Goal: Task Accomplishment & Management: Manage account settings

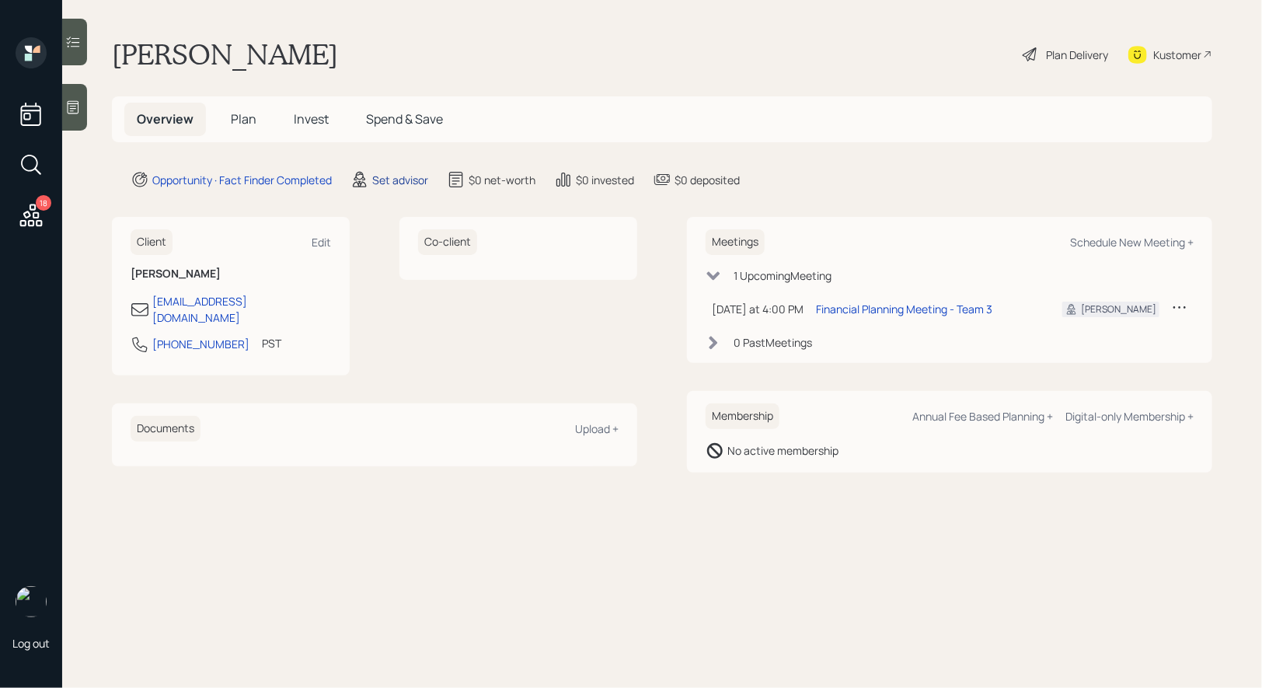
click at [403, 173] on div "Set advisor" at bounding box center [400, 180] width 56 height 16
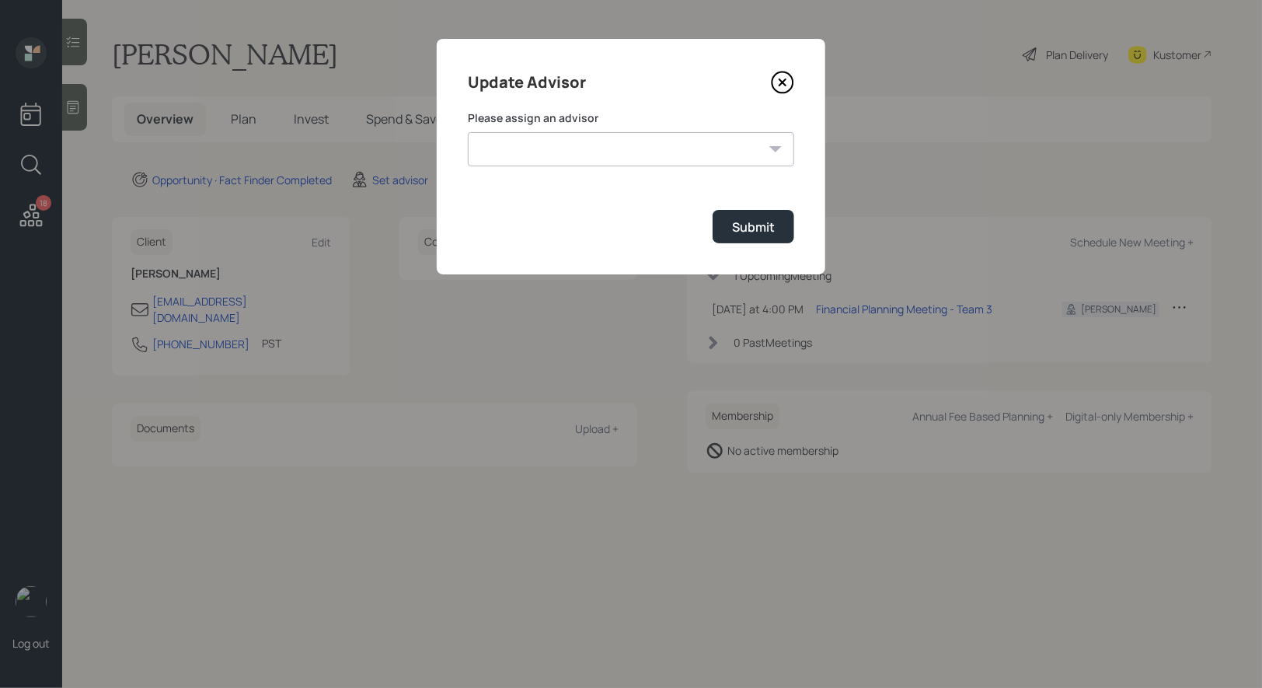
click at [619, 155] on select "[PERSON_NAME] [PERSON_NAME] [PERSON_NAME] End [PERSON_NAME] [PERSON_NAME] [PERS…" at bounding box center [631, 149] width 326 height 34
select select "8b79112e-3cfb-44f9-89e7-15267fe946c1"
click at [468, 132] on select "[PERSON_NAME] [PERSON_NAME] [PERSON_NAME] End [PERSON_NAME] [PERSON_NAME] [PERS…" at bounding box center [631, 149] width 326 height 34
click at [745, 230] on div "Submit" at bounding box center [753, 226] width 43 height 17
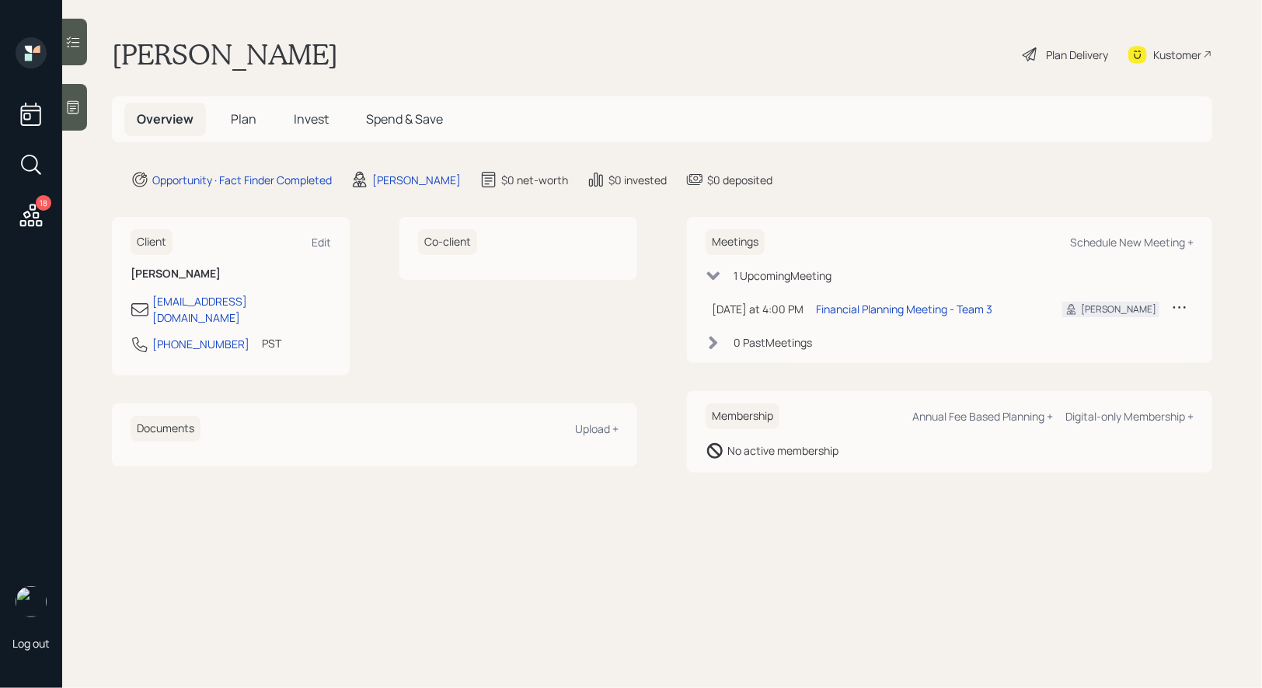
click at [75, 117] on div at bounding box center [74, 107] width 25 height 47
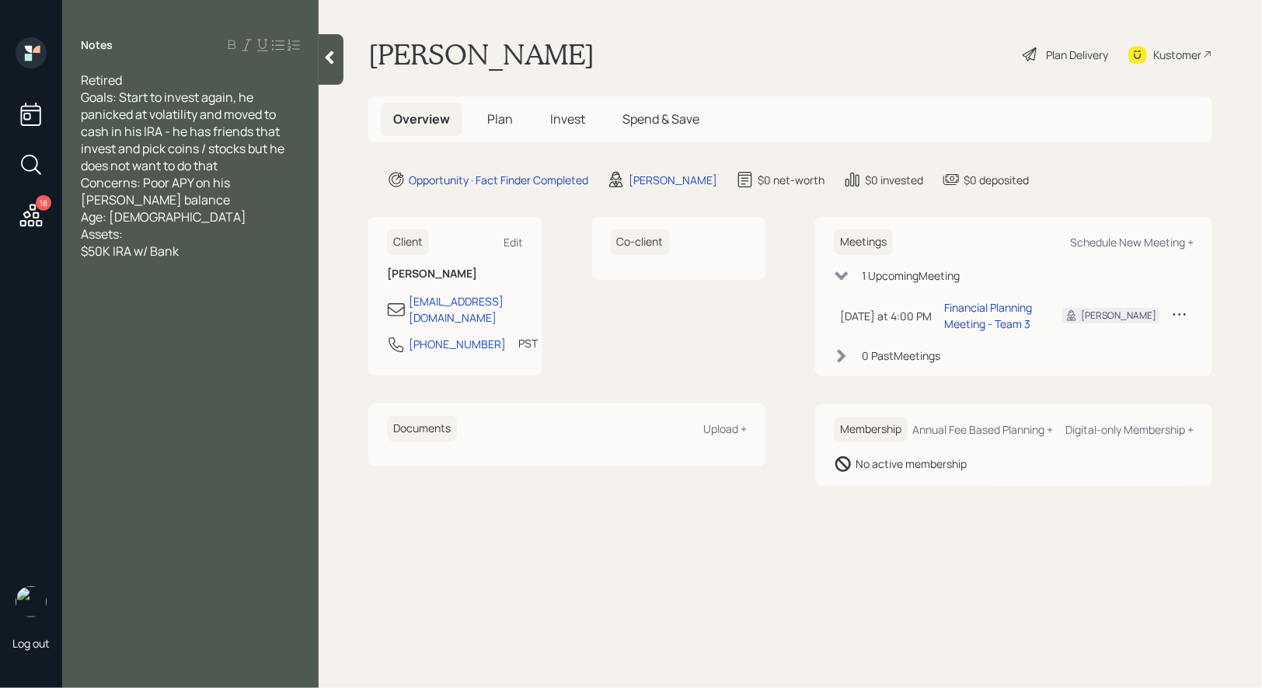
click at [502, 116] on span "Plan" at bounding box center [500, 118] width 26 height 17
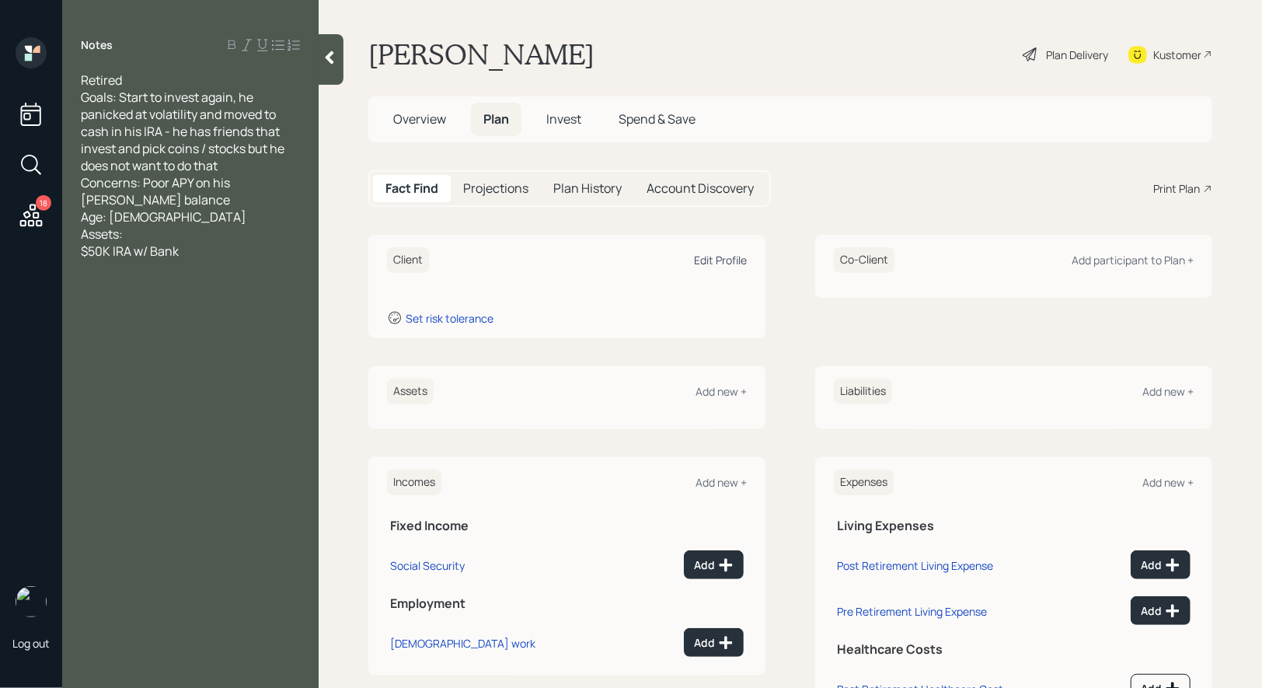
click at [715, 264] on div "Edit Profile" at bounding box center [720, 260] width 53 height 15
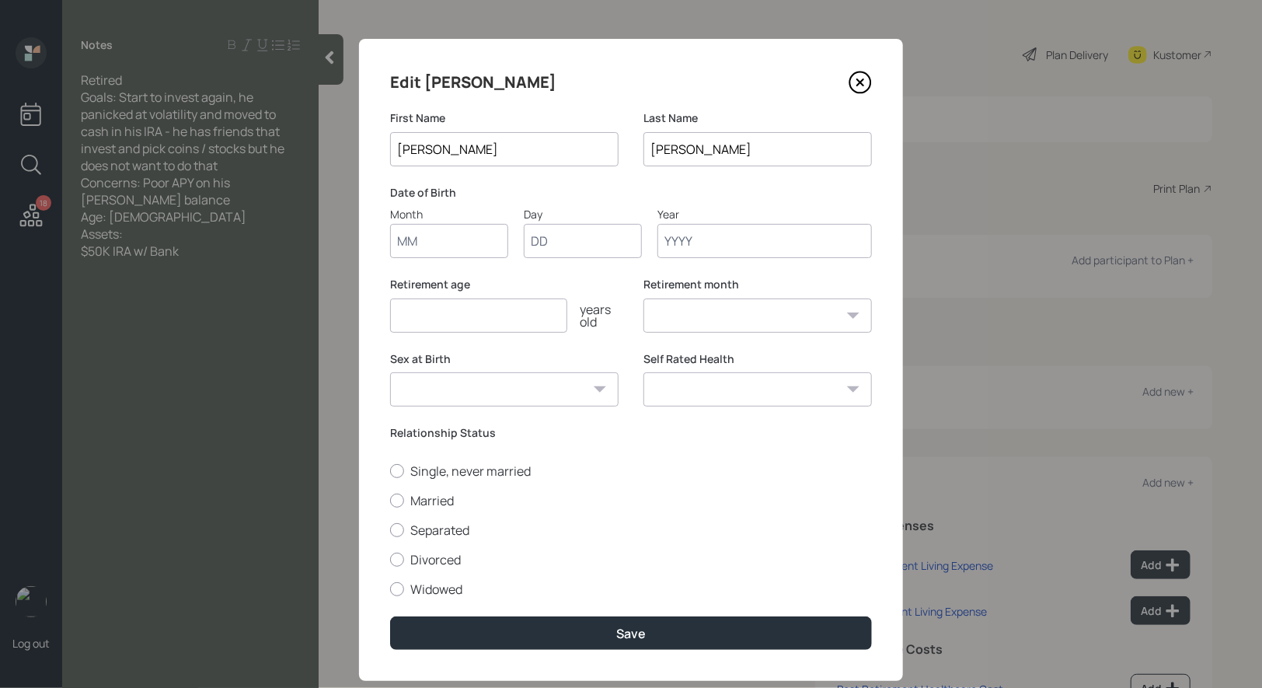
click at [865, 88] on icon at bounding box center [860, 82] width 23 height 23
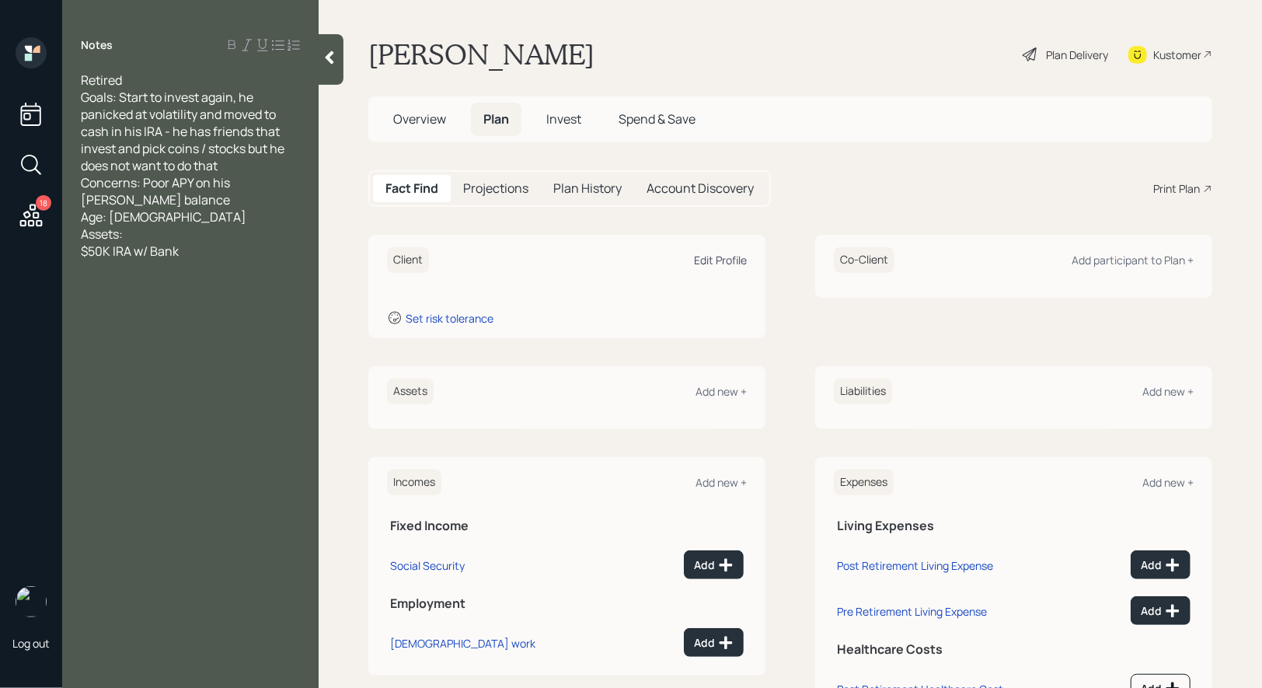
click at [714, 260] on div "Edit Profile" at bounding box center [720, 260] width 53 height 15
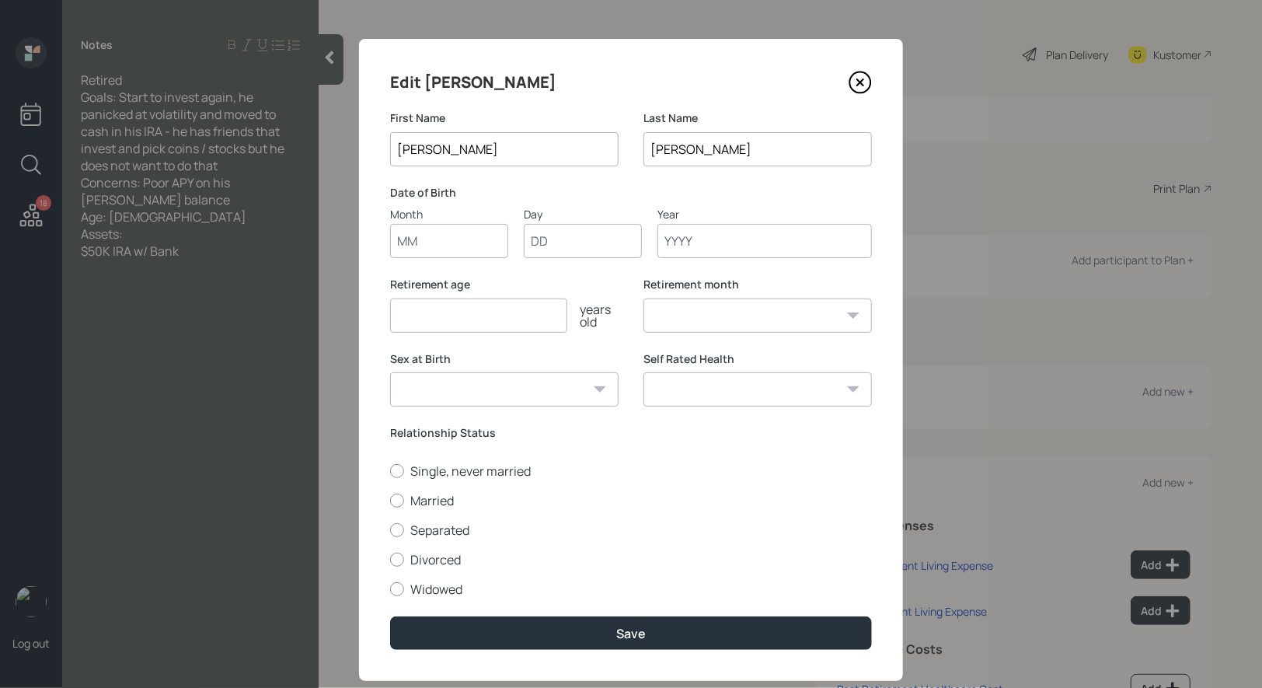
click at [435, 249] on input "Month" at bounding box center [449, 241] width 118 height 34
type input "01"
type input "1964"
select select "1"
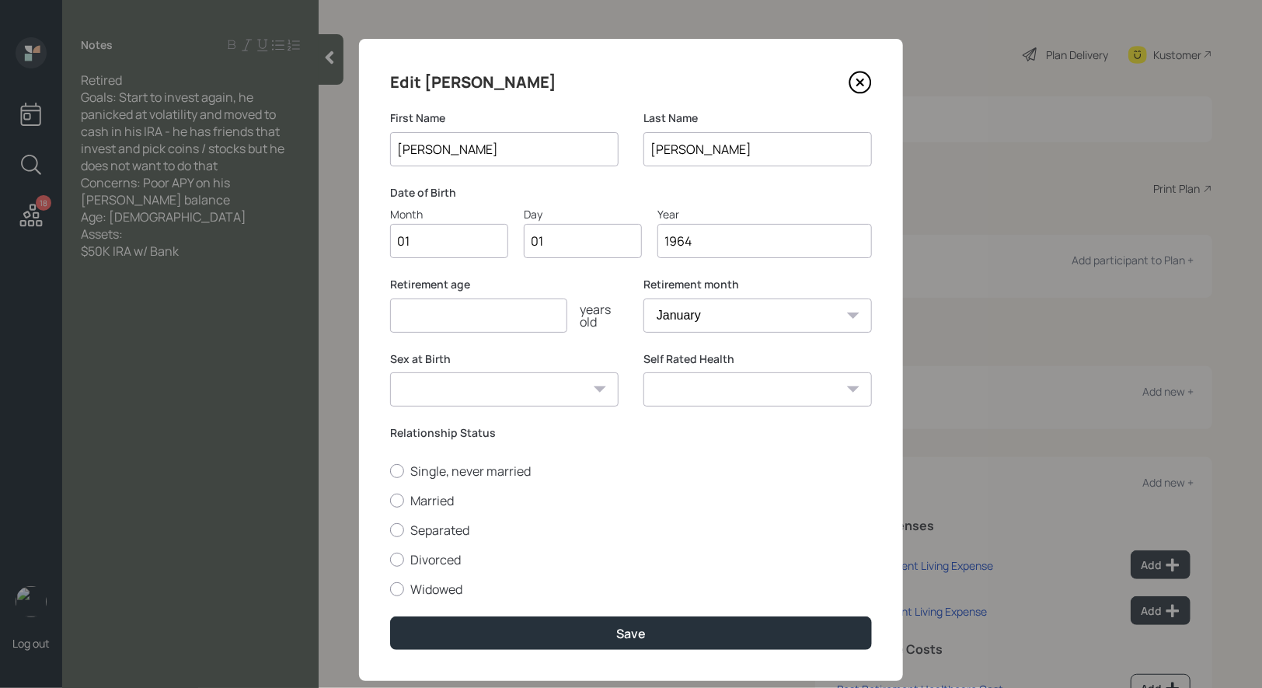
type input "1964"
click at [422, 321] on input "number" at bounding box center [478, 315] width 177 height 34
type input "67"
click at [399, 499] on div at bounding box center [397, 500] width 14 height 14
click at [390, 500] on input "Married" at bounding box center [389, 500] width 1 height 1
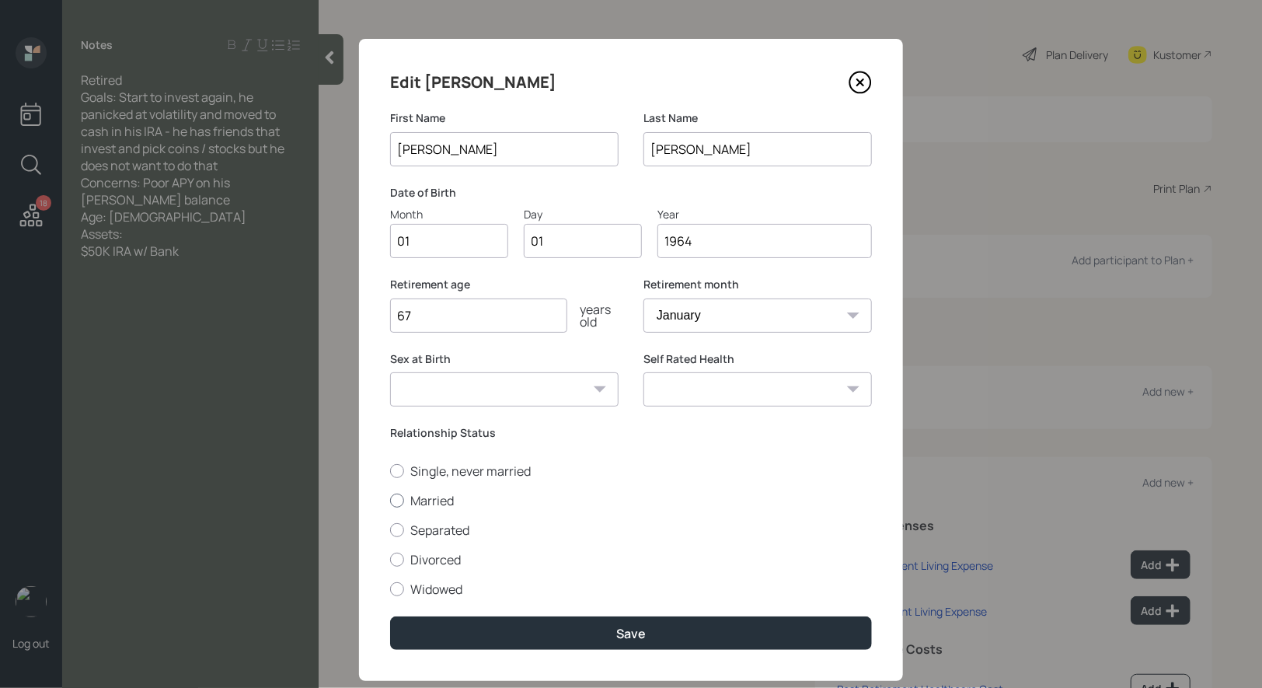
radio input "true"
click at [399, 468] on div at bounding box center [397, 471] width 14 height 14
click at [390, 470] on input "Single, never married" at bounding box center [389, 470] width 1 height 1
radio input "true"
click at [522, 385] on select "[DEMOGRAPHIC_DATA] [DEMOGRAPHIC_DATA] Other / Prefer not to say" at bounding box center [504, 389] width 228 height 34
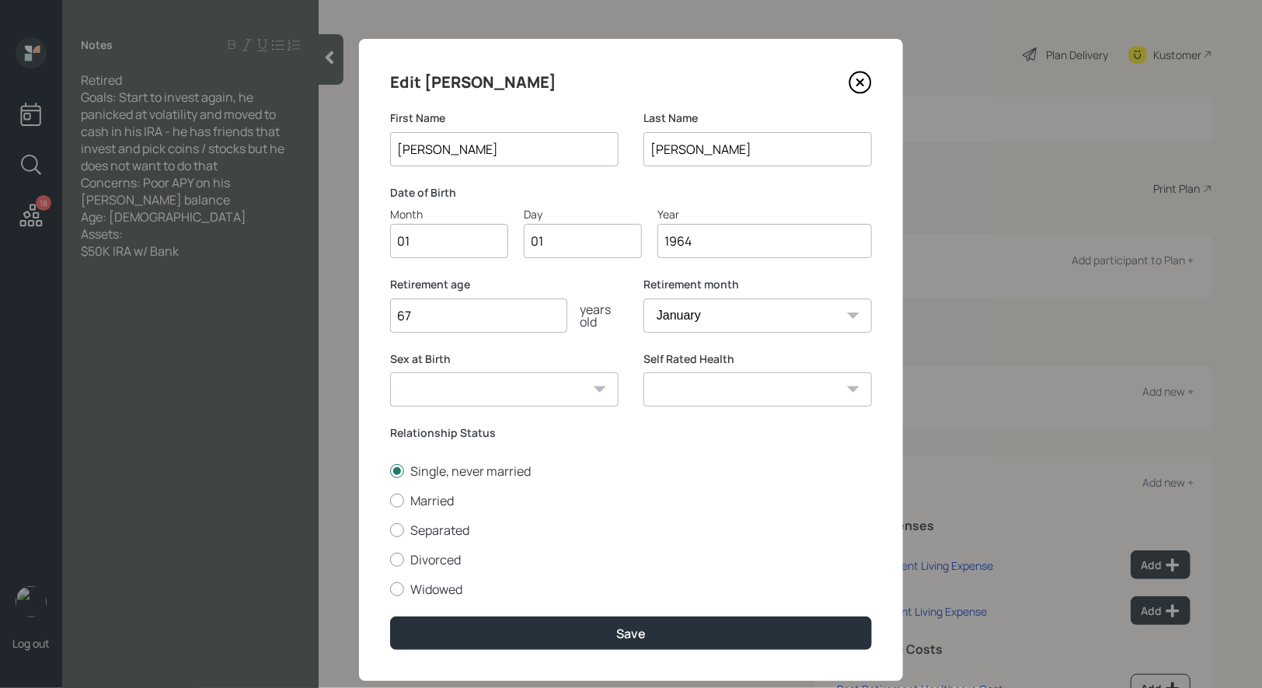
select select "[DEMOGRAPHIC_DATA]"
click at [390, 372] on select "[DEMOGRAPHIC_DATA] [DEMOGRAPHIC_DATA] Other / Prefer not to say" at bounding box center [504, 389] width 228 height 34
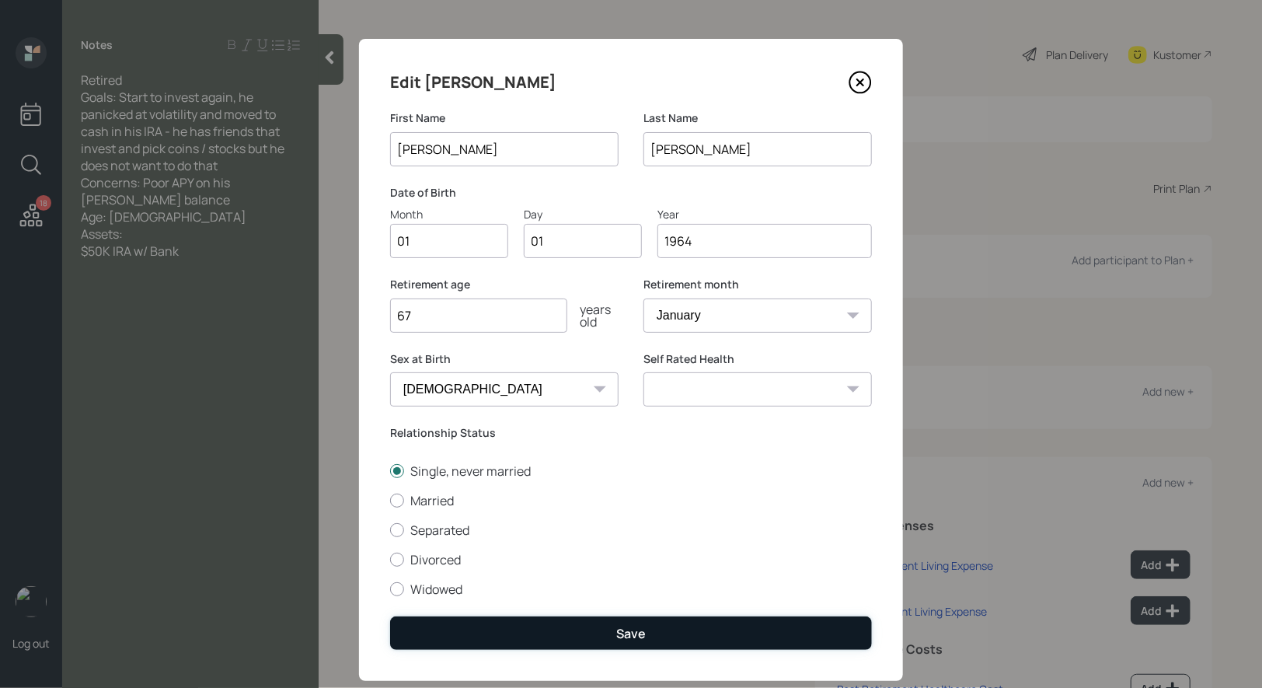
click at [509, 633] on button "Save" at bounding box center [631, 632] width 482 height 33
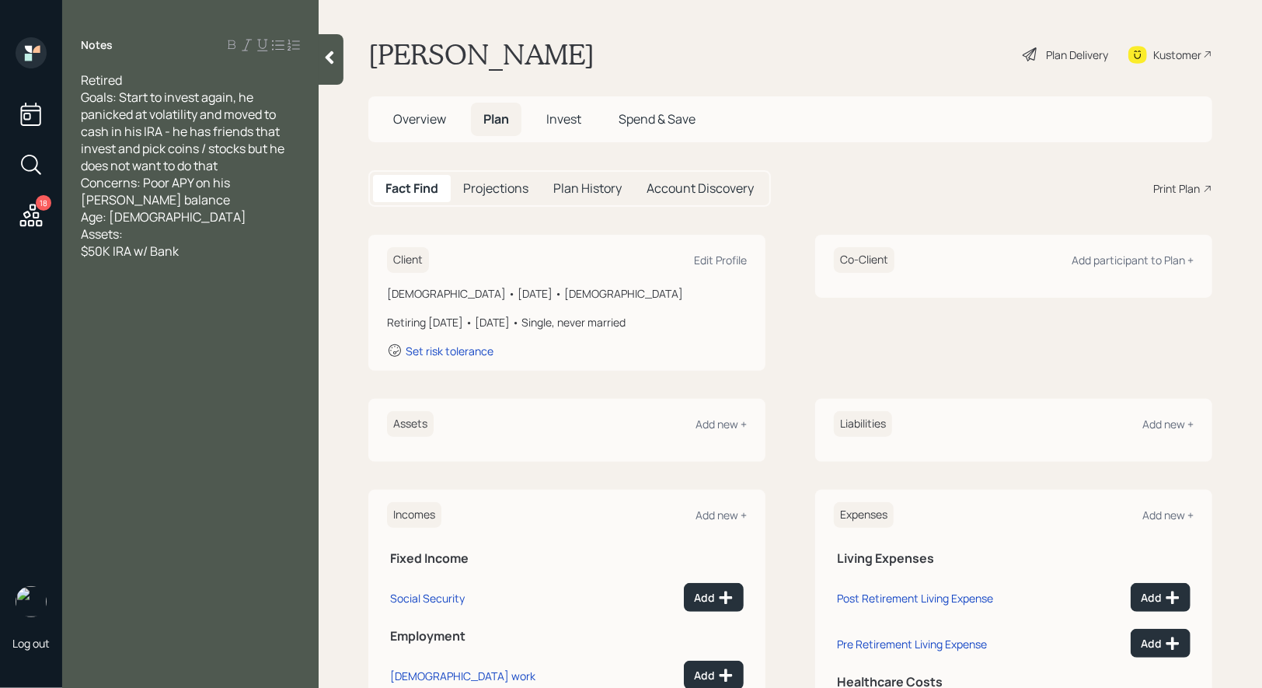
click at [1076, 52] on div "Plan Delivery" at bounding box center [1077, 55] width 62 height 16
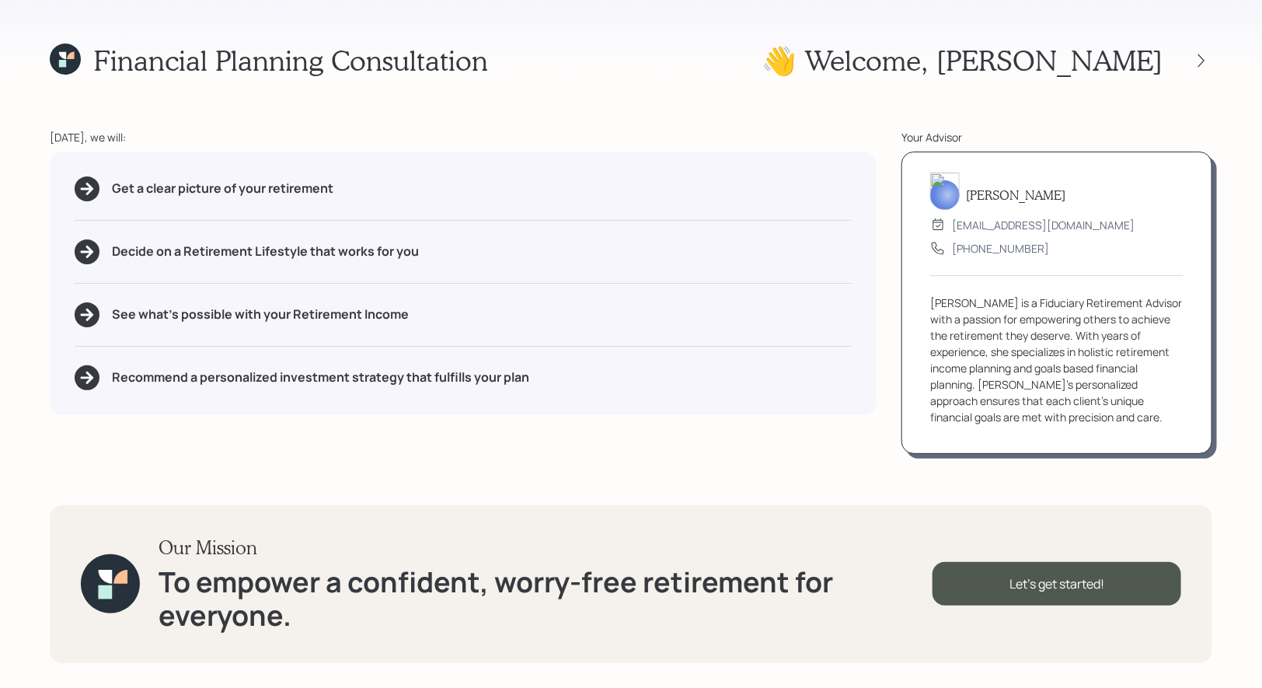
click at [272, 138] on div "[DATE], we will:" at bounding box center [463, 137] width 827 height 16
click at [56, 57] on icon at bounding box center [65, 59] width 31 height 31
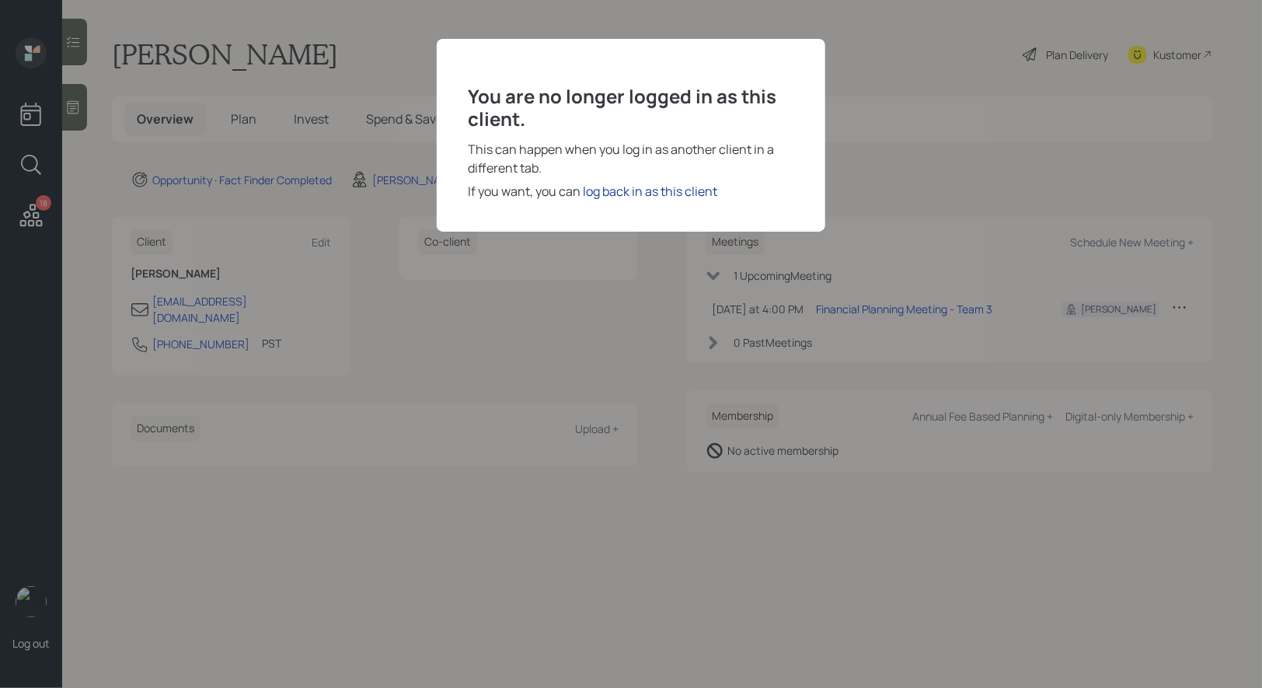
click at [619, 191] on div "log back in as this client" at bounding box center [650, 191] width 134 height 19
